Goal: Find specific page/section: Find specific page/section

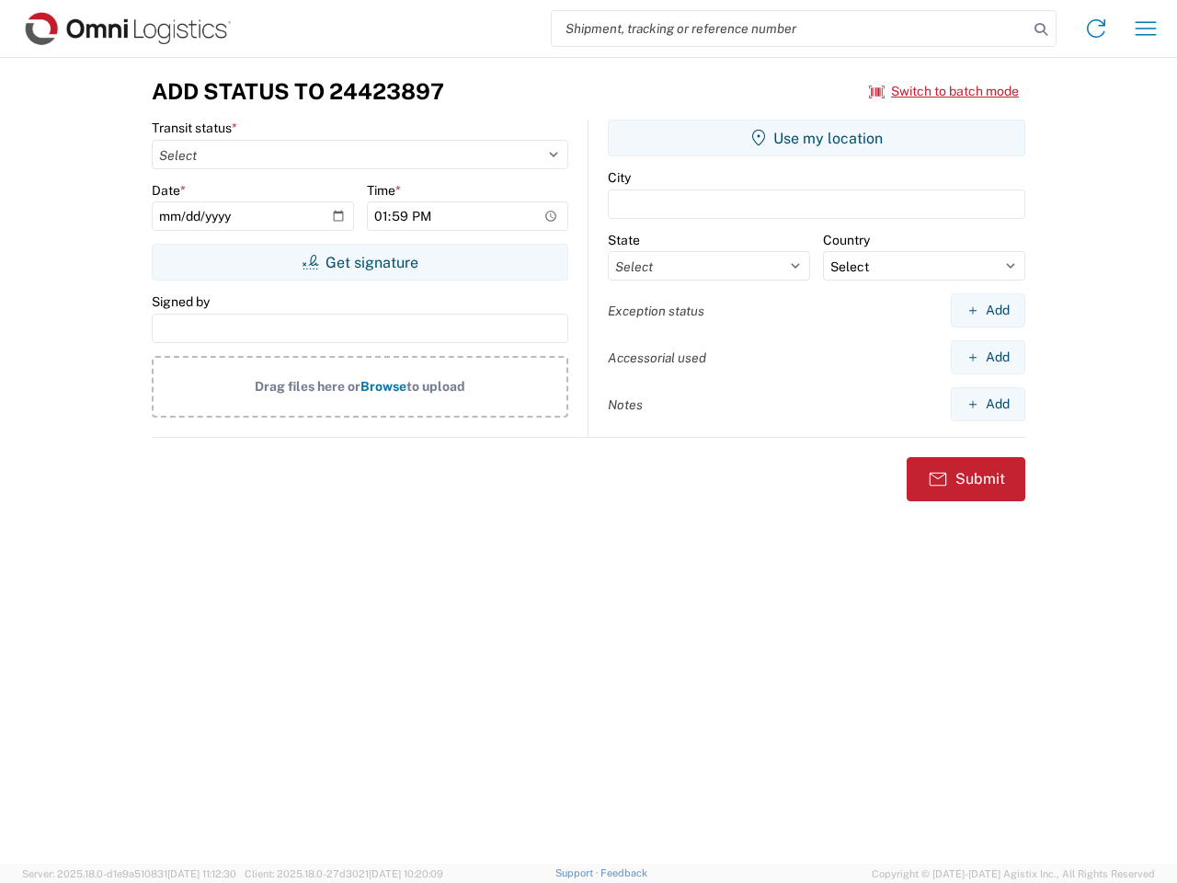
click at [790, 29] on input "search" at bounding box center [790, 28] width 476 height 35
click at [1041, 29] on icon at bounding box center [1041, 30] width 26 height 26
click at [1096, 29] on icon at bounding box center [1096, 28] width 29 height 29
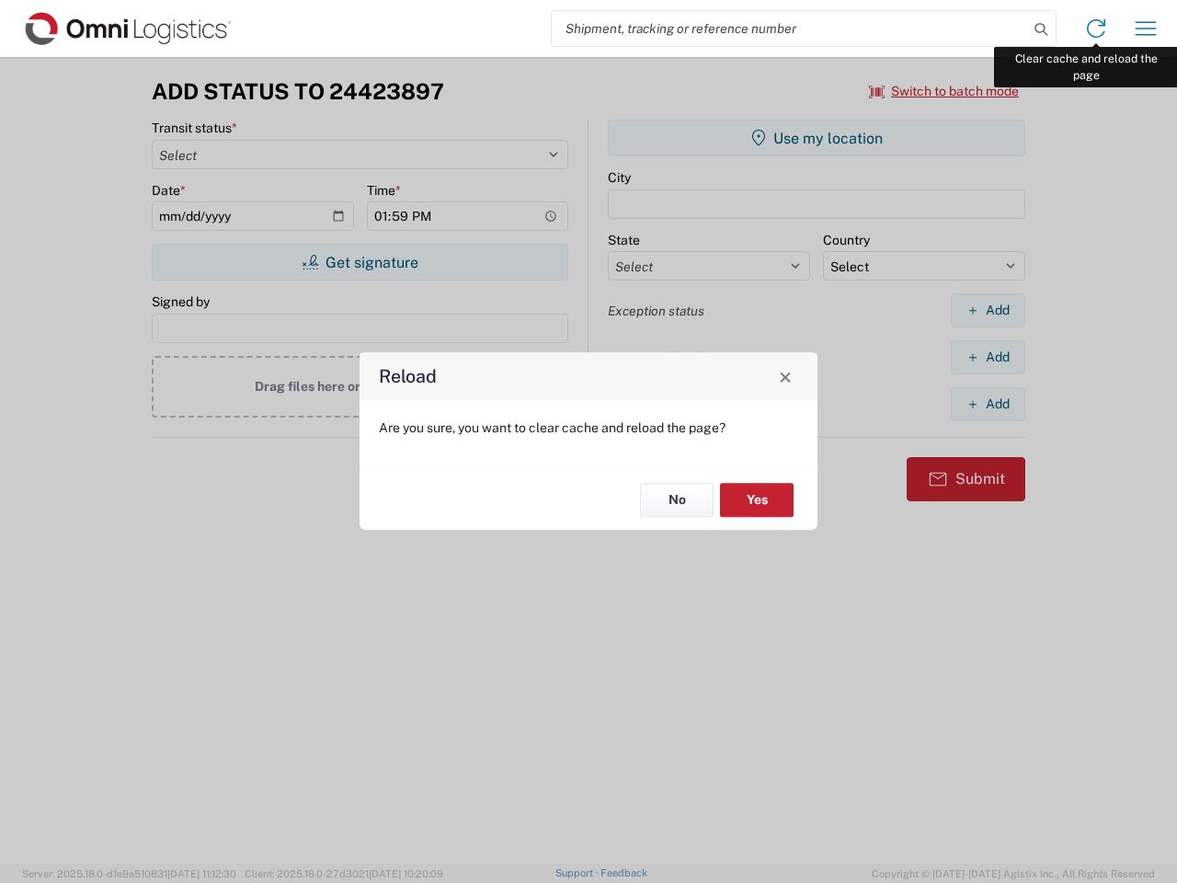
click at [1146, 29] on div "Reload Are you sure, you want to clear cache and reload the page? No Yes" at bounding box center [588, 441] width 1177 height 883
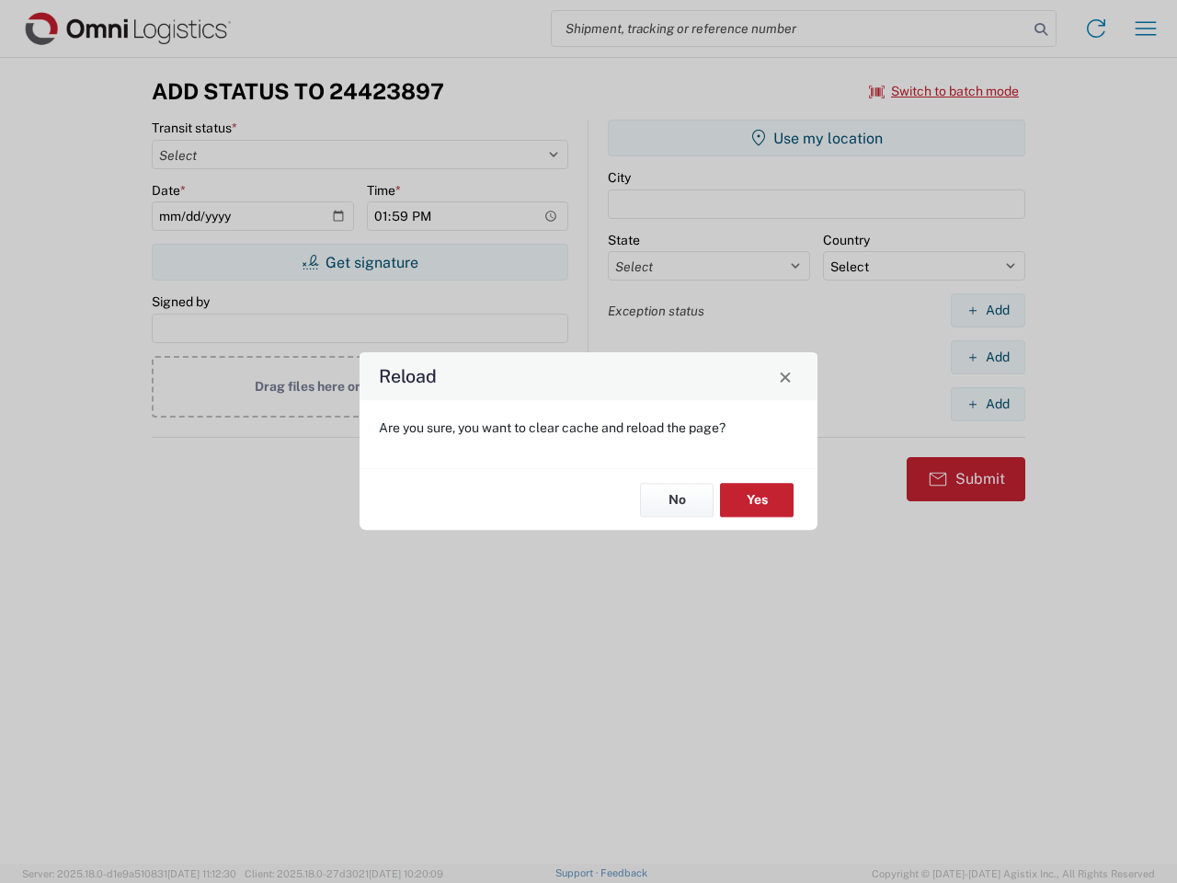
click at [945, 91] on div "Reload Are you sure, you want to clear cache and reload the page? No Yes" at bounding box center [588, 441] width 1177 height 883
click at [360, 262] on div "Reload Are you sure, you want to clear cache and reload the page? No Yes" at bounding box center [588, 441] width 1177 height 883
click at [817, 138] on div "Reload Are you sure, you want to clear cache and reload the page? No Yes" at bounding box center [588, 441] width 1177 height 883
click at [988, 310] on div "Reload Are you sure, you want to clear cache and reload the page? No Yes" at bounding box center [588, 441] width 1177 height 883
click at [988, 357] on div "Reload Are you sure, you want to clear cache and reload the page? No Yes" at bounding box center [588, 441] width 1177 height 883
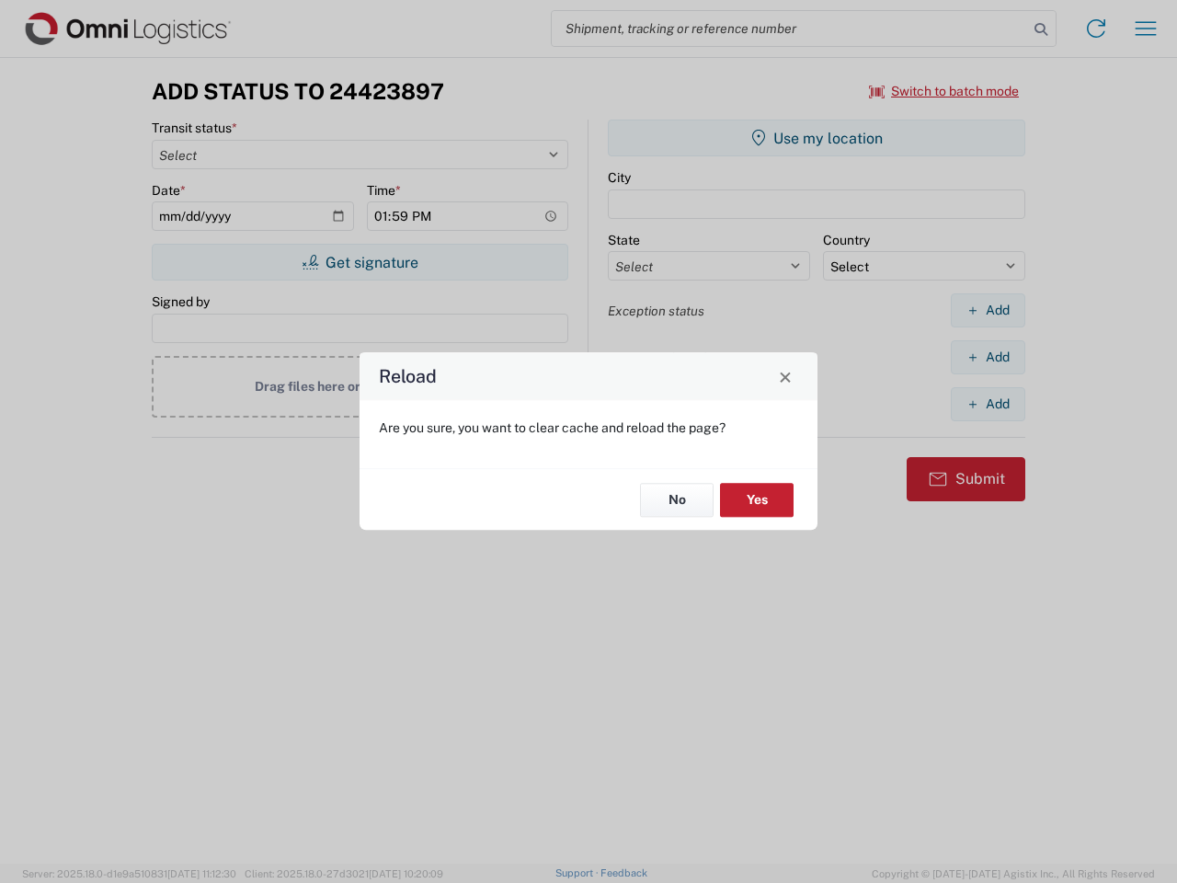
click at [988, 404] on div "Reload Are you sure, you want to clear cache and reload the page? No Yes" at bounding box center [588, 441] width 1177 height 883
